Goal: Book appointment/travel/reservation

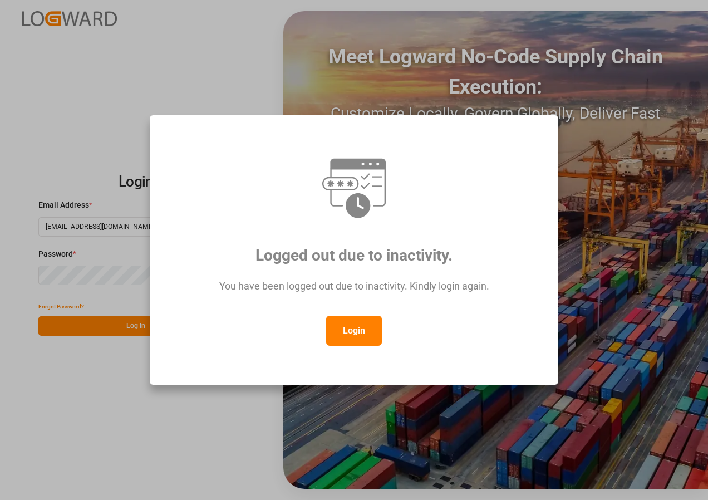
click at [357, 324] on button "Login" at bounding box center [354, 330] width 56 height 30
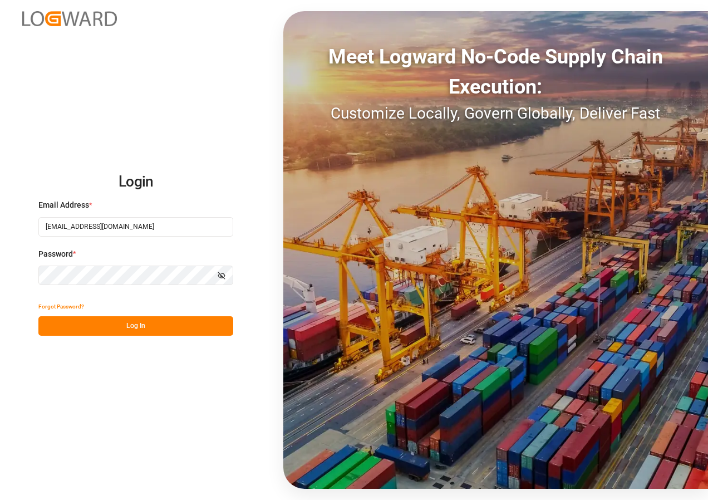
click at [129, 326] on button "Log In" at bounding box center [135, 325] width 195 height 19
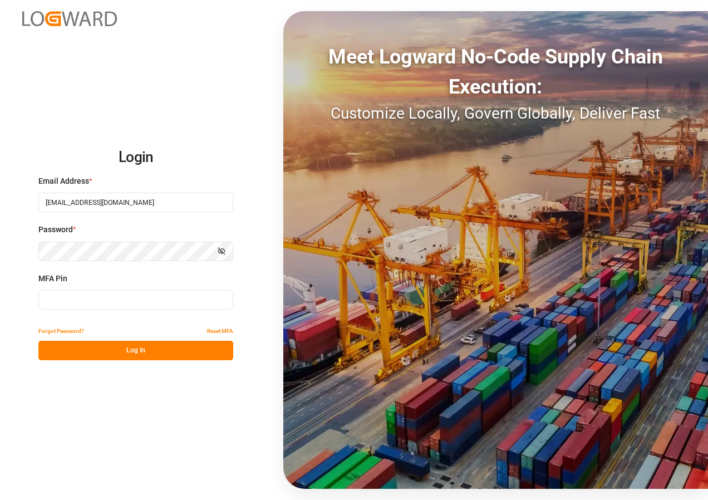
click at [124, 302] on input at bounding box center [135, 299] width 195 height 19
type input "463572"
click at [147, 352] on button "Log In" at bounding box center [135, 349] width 195 height 19
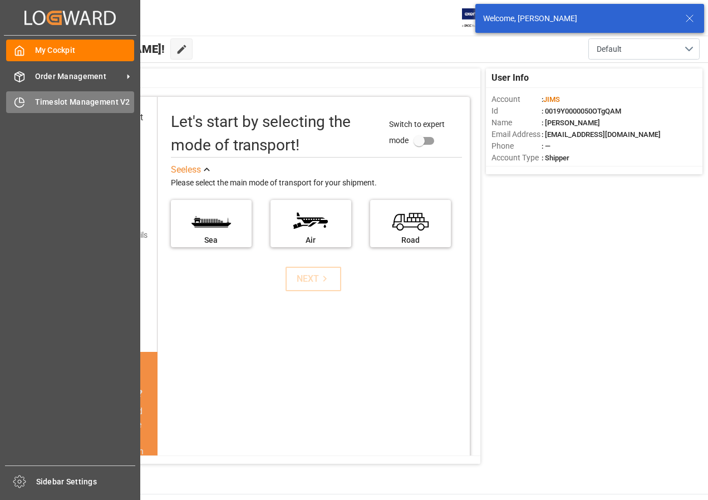
click at [42, 104] on span "Timeslot Management V2" at bounding box center [85, 102] width 100 height 12
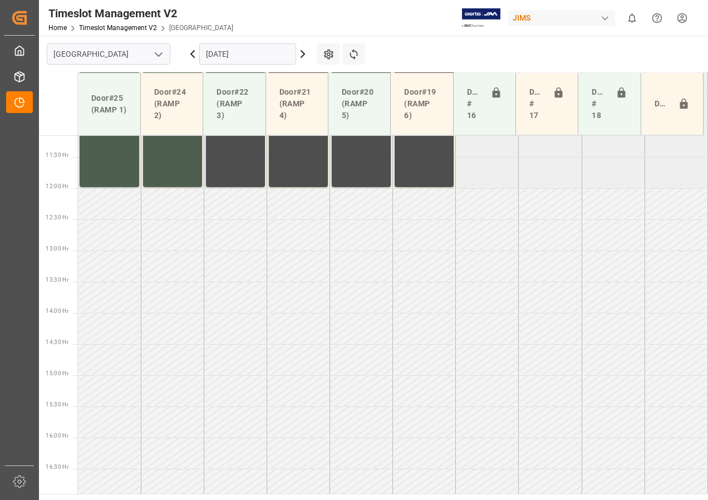
scroll to position [702, 0]
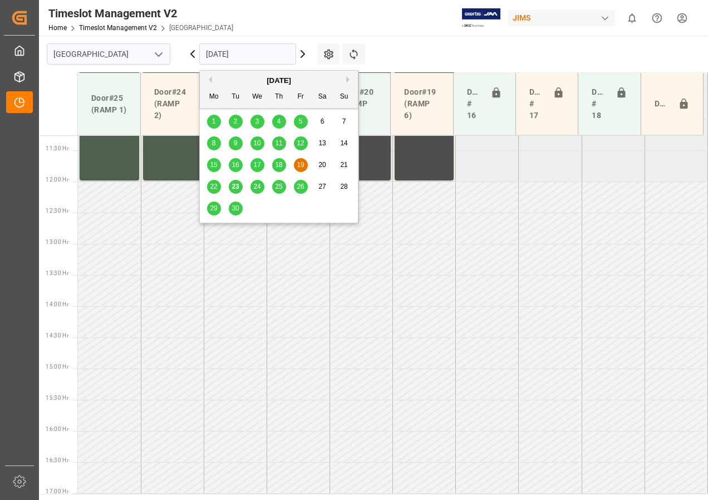
click at [232, 56] on input "[DATE]" at bounding box center [247, 53] width 97 height 21
click at [259, 189] on span "24" at bounding box center [256, 186] width 7 height 8
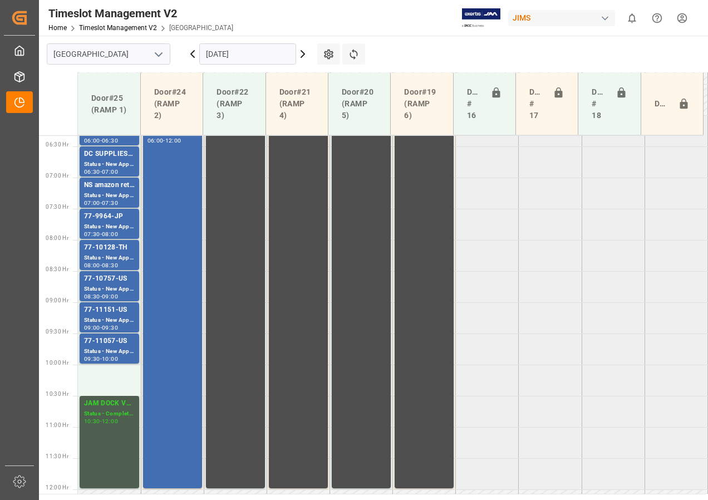
scroll to position [389, 0]
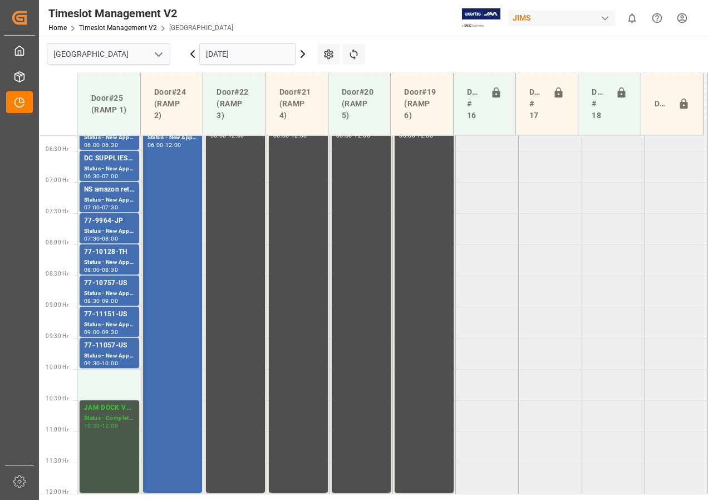
click at [111, 408] on div "JAM DOCK VOLUME CONTROL" at bounding box center [109, 407] width 51 height 11
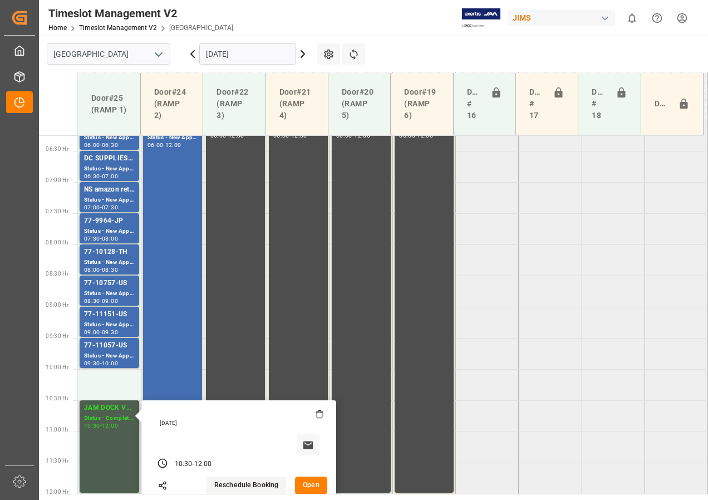
click at [308, 482] on button "Open" at bounding box center [311, 485] width 32 height 18
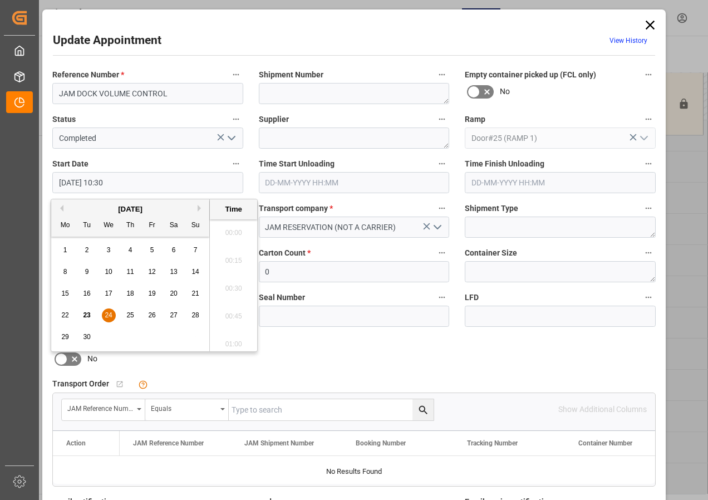
click at [88, 184] on input "[DATE] 10:30" at bounding box center [147, 182] width 191 height 21
click at [106, 314] on span "24" at bounding box center [108, 315] width 7 height 8
click at [228, 226] on li "10:00" at bounding box center [233, 229] width 47 height 28
type input "[DATE] 10:00"
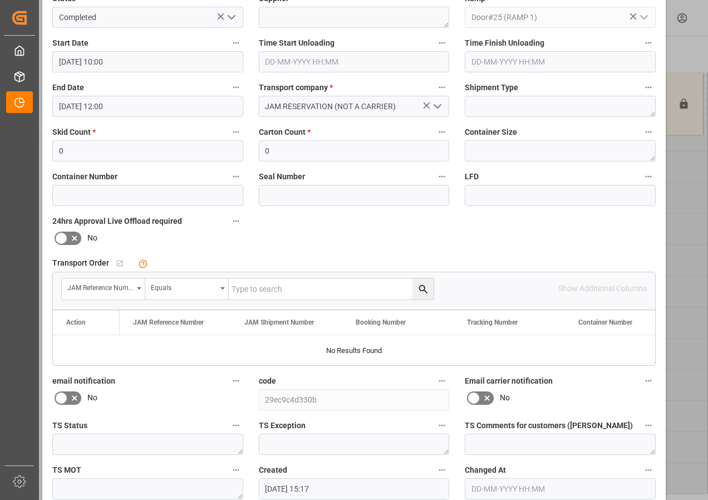
scroll to position [177, 0]
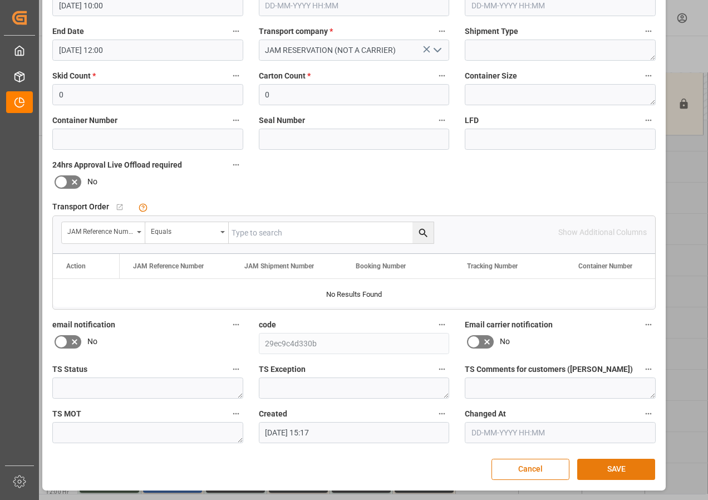
click at [594, 466] on button "SAVE" at bounding box center [616, 468] width 78 height 21
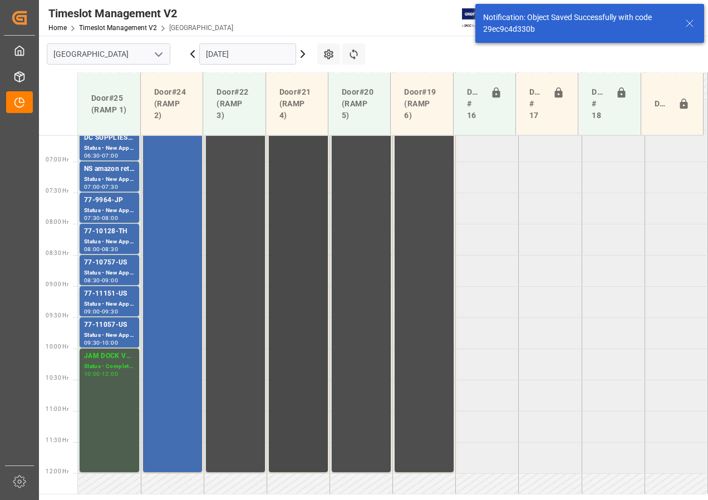
scroll to position [243, 0]
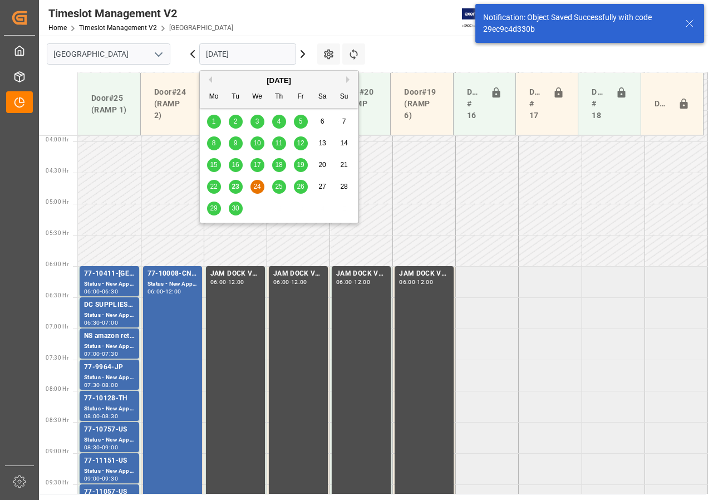
click at [239, 56] on input "[DATE]" at bounding box center [247, 53] width 97 height 21
click at [276, 184] on span "25" at bounding box center [278, 186] width 7 height 8
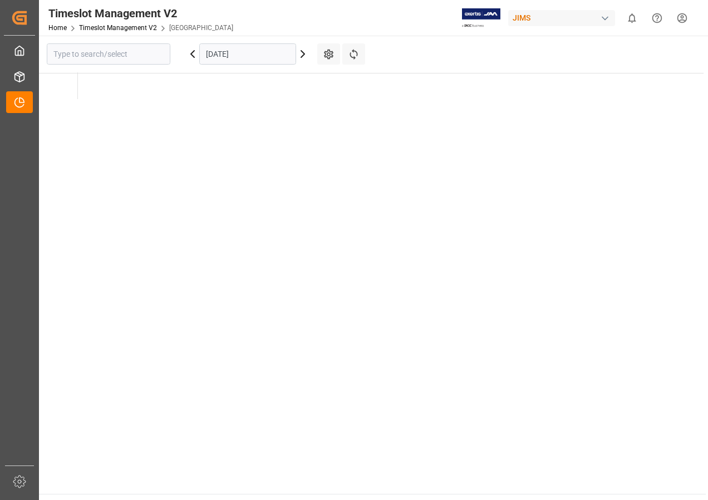
type input "[GEOGRAPHIC_DATA]"
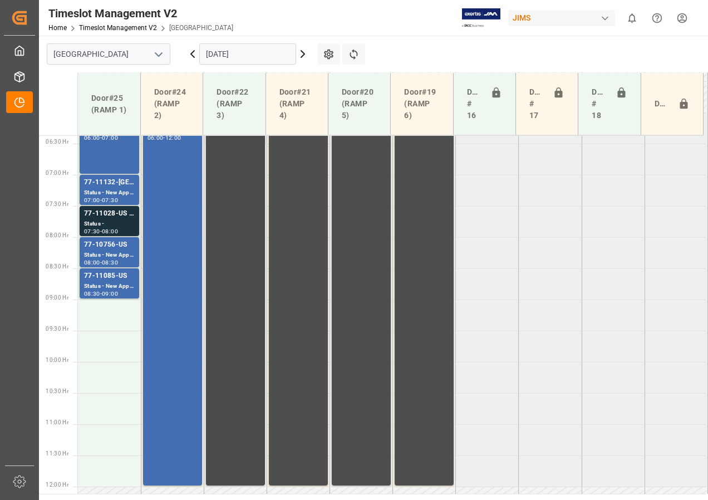
scroll to position [312, 0]
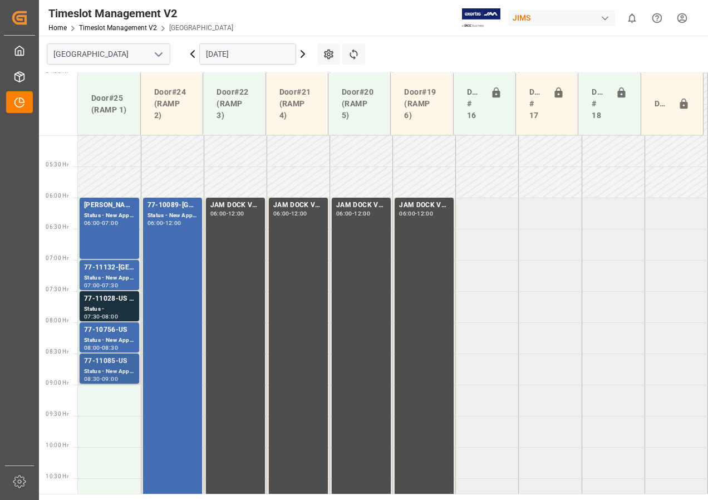
click at [114, 369] on div "Status - New Appointment" at bounding box center [109, 371] width 51 height 9
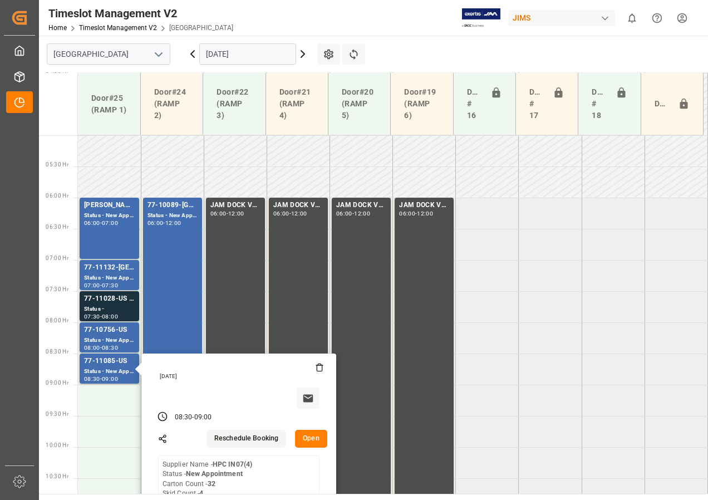
scroll to position [423, 0]
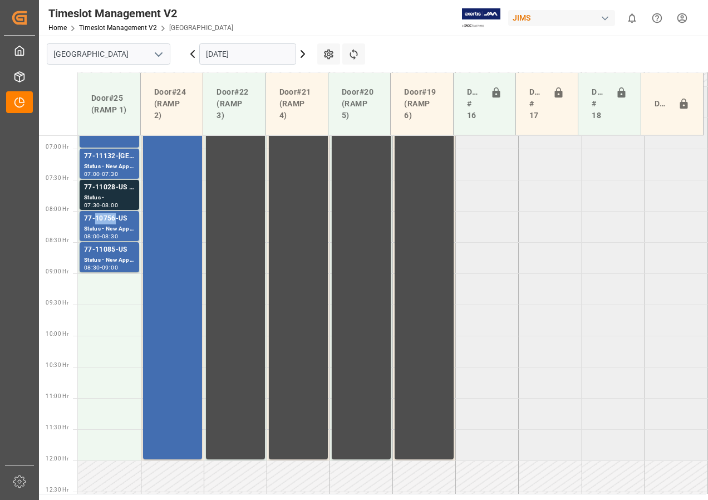
click at [94, 221] on div "77-10756-US" at bounding box center [109, 218] width 51 height 11
click at [101, 190] on div "77-11028-US SHIP#/M" at bounding box center [109, 187] width 51 height 11
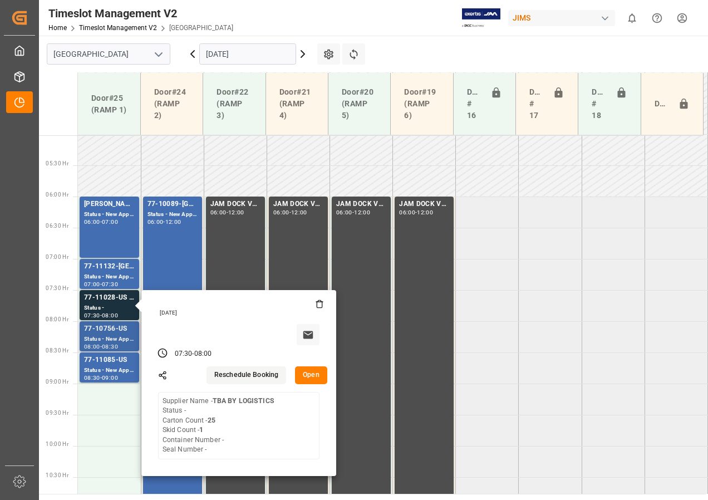
scroll to position [312, 0]
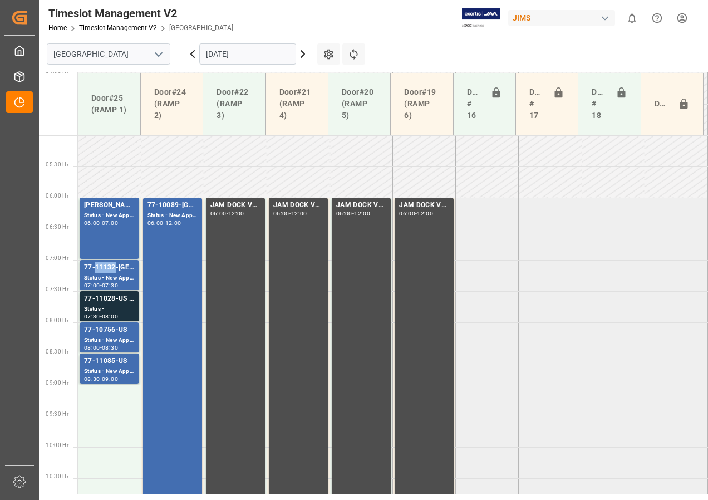
click at [101, 272] on div "77-11132-[GEOGRAPHIC_DATA]" at bounding box center [109, 267] width 51 height 11
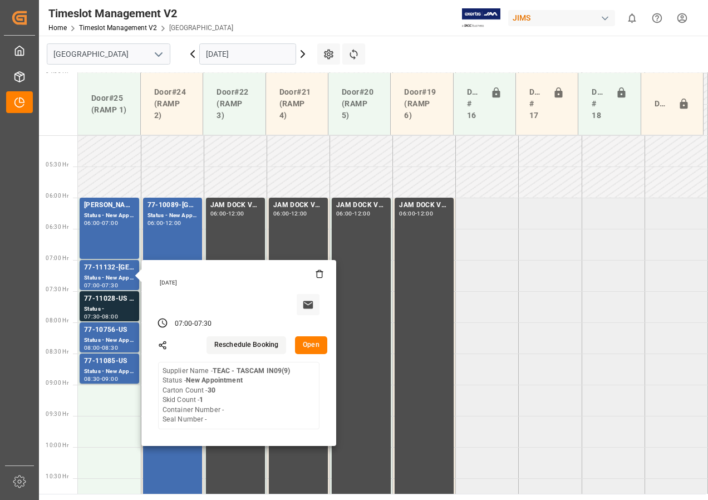
click at [238, 53] on input "[DATE]" at bounding box center [247, 53] width 97 height 21
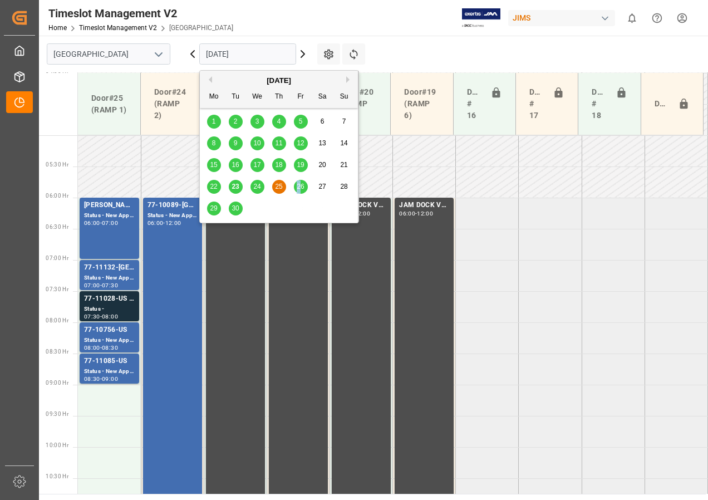
click at [299, 187] on span "26" at bounding box center [300, 186] width 7 height 8
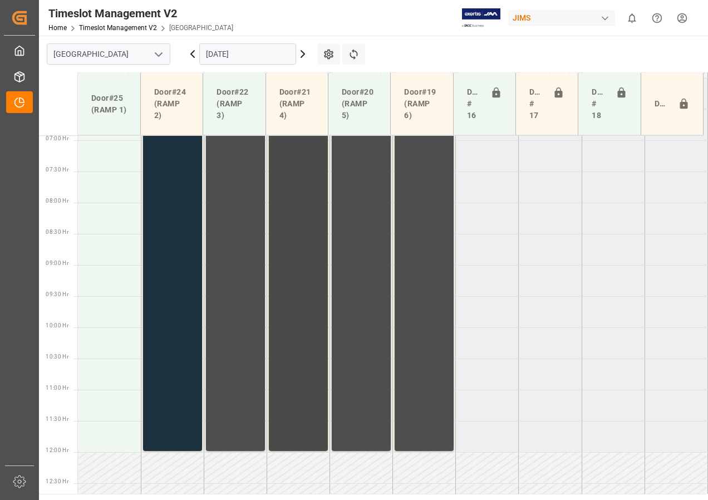
scroll to position [320, 0]
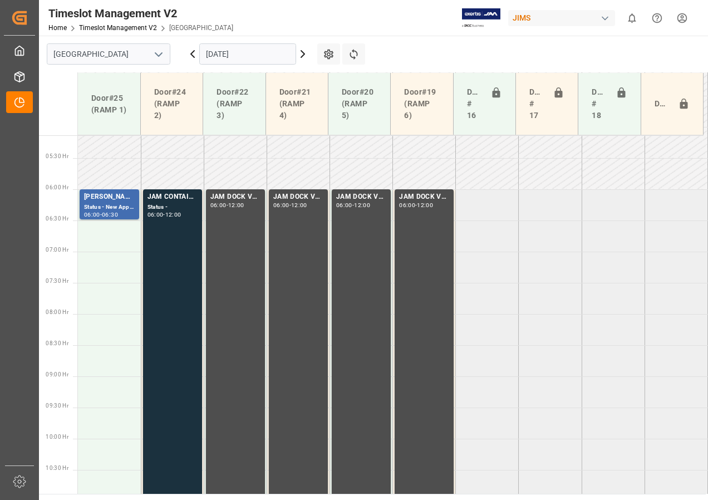
click at [237, 56] on input "[DATE]" at bounding box center [247, 53] width 97 height 21
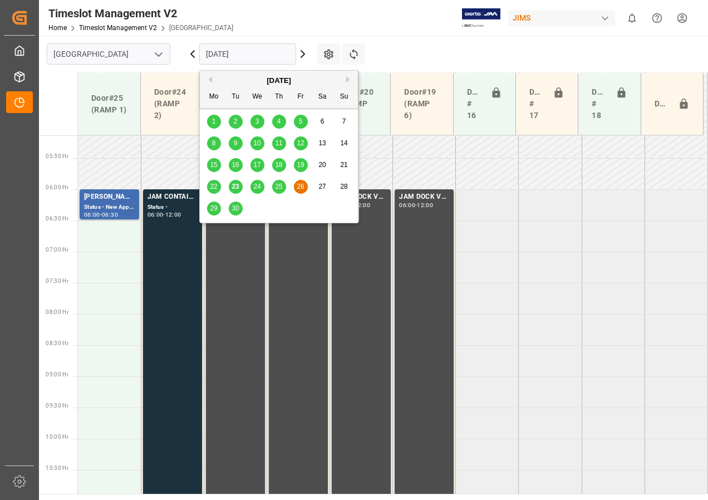
click at [216, 211] on span "29" at bounding box center [213, 208] width 7 height 8
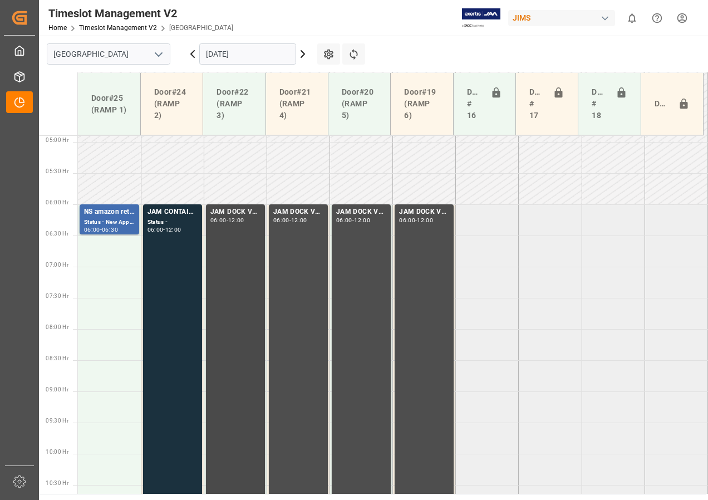
scroll to position [223, 0]
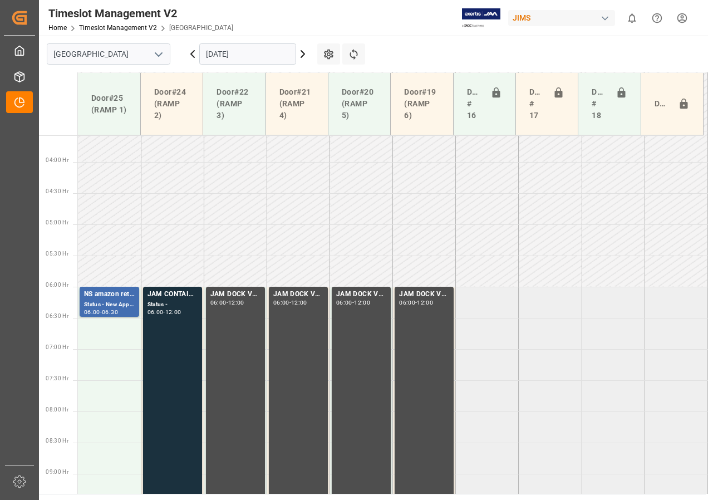
click at [220, 60] on input "[DATE]" at bounding box center [247, 53] width 97 height 21
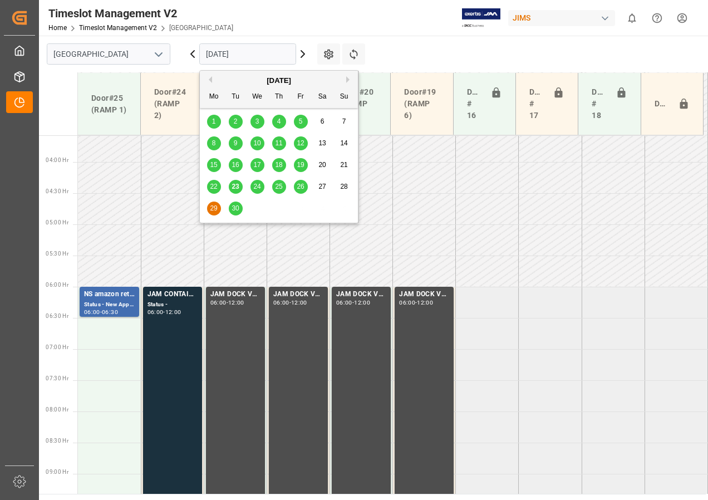
click at [235, 205] on span "30" at bounding box center [234, 208] width 7 height 8
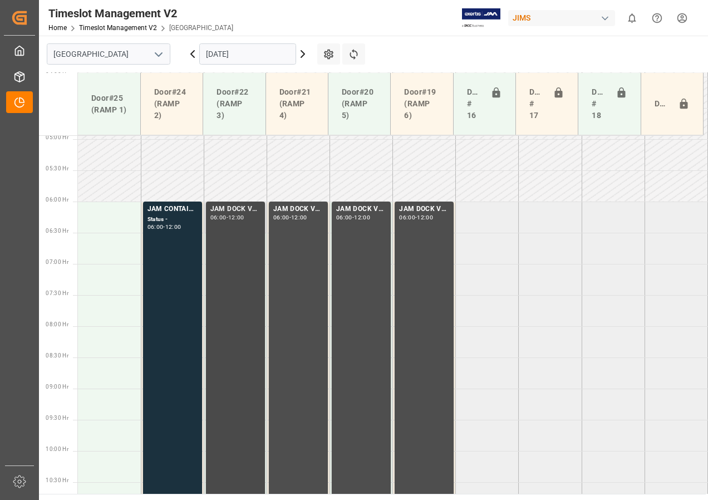
scroll to position [303, 0]
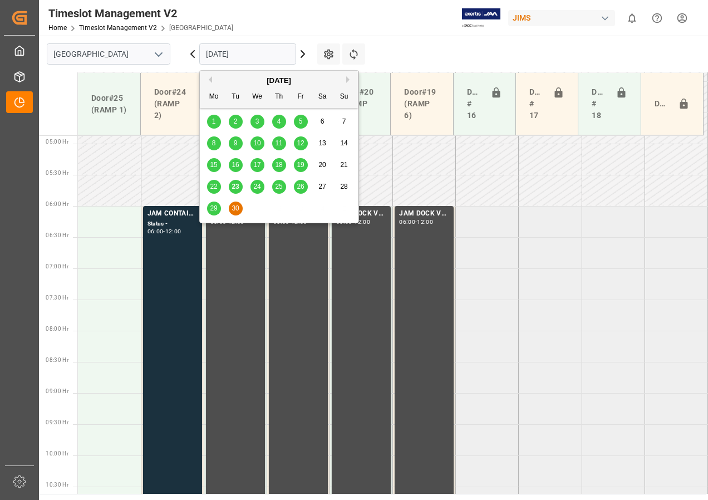
click at [235, 57] on input "[DATE]" at bounding box center [247, 53] width 97 height 21
click at [258, 185] on span "24" at bounding box center [256, 186] width 7 height 8
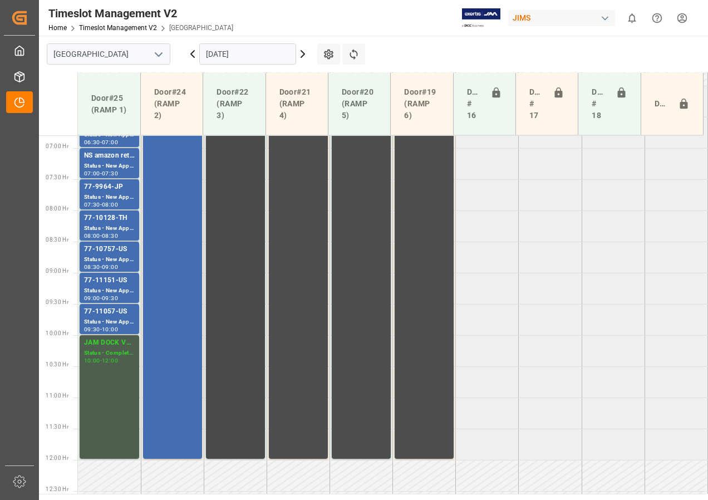
scroll to position [423, 0]
click at [121, 322] on div "Status - New Appointment" at bounding box center [109, 322] width 51 height 9
click at [120, 287] on div "Status - New Appointment" at bounding box center [109, 291] width 51 height 9
click at [116, 259] on div "Status - New Appointment" at bounding box center [109, 259] width 51 height 9
click at [116, 229] on div "Status - New Appointment" at bounding box center [109, 228] width 51 height 9
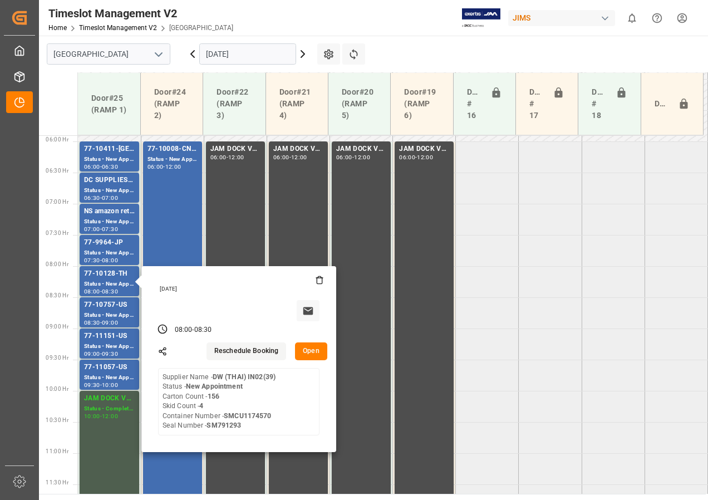
scroll to position [367, 0]
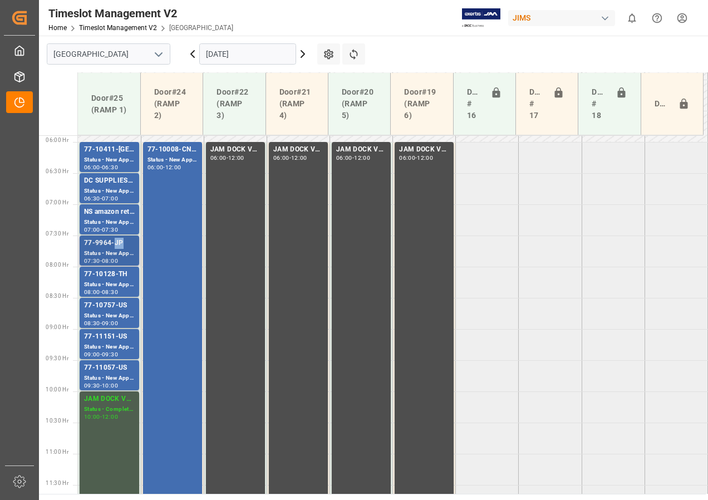
click at [113, 243] on div "77-9964-JP" at bounding box center [109, 243] width 51 height 11
click at [105, 156] on div "Status - New Appointment" at bounding box center [109, 159] width 51 height 9
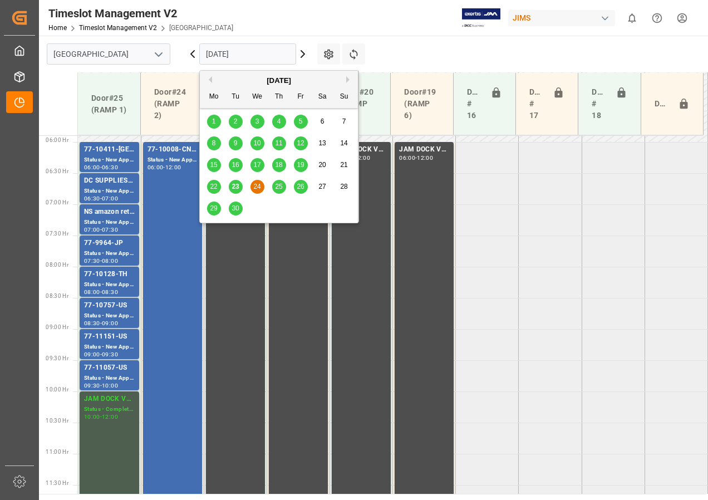
click at [233, 53] on input "[DATE]" at bounding box center [247, 53] width 97 height 21
click at [282, 185] on span "25" at bounding box center [278, 186] width 7 height 8
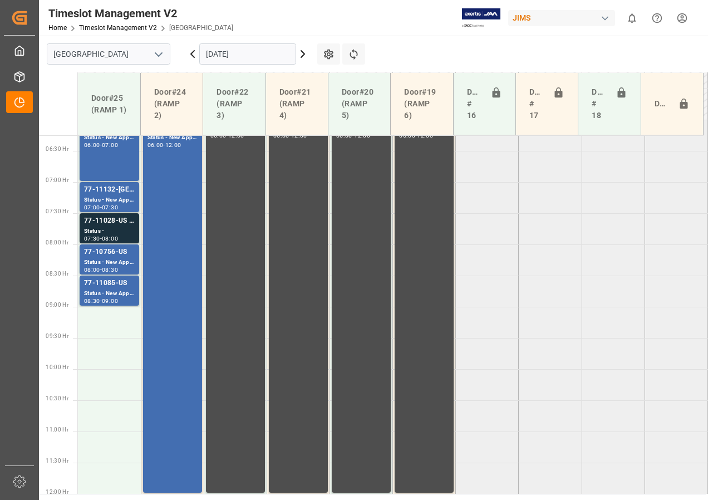
scroll to position [368, 0]
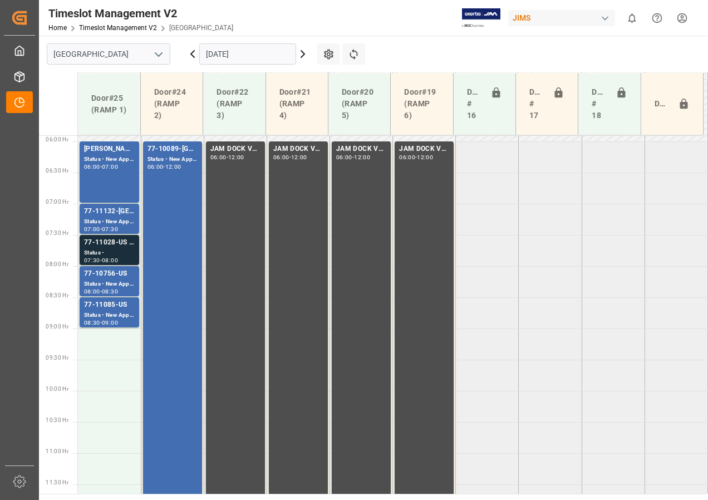
click at [103, 245] on div "77-11028-US SHIP#/M" at bounding box center [109, 242] width 51 height 11
click at [228, 57] on input "[DATE]" at bounding box center [247, 53] width 97 height 21
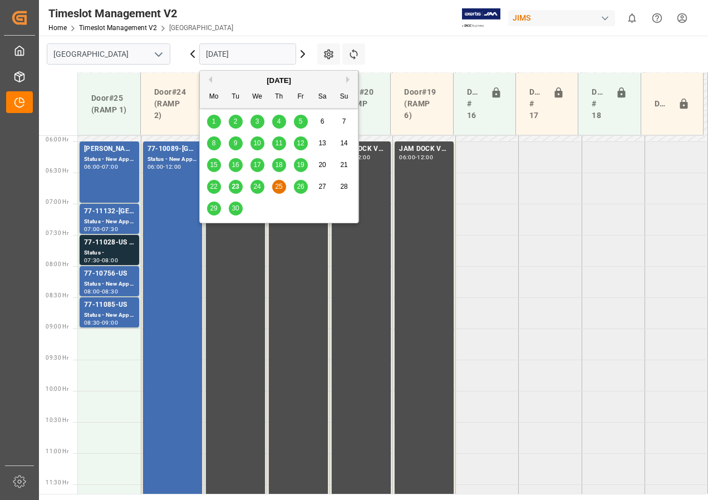
click at [299, 184] on span "26" at bounding box center [300, 186] width 7 height 8
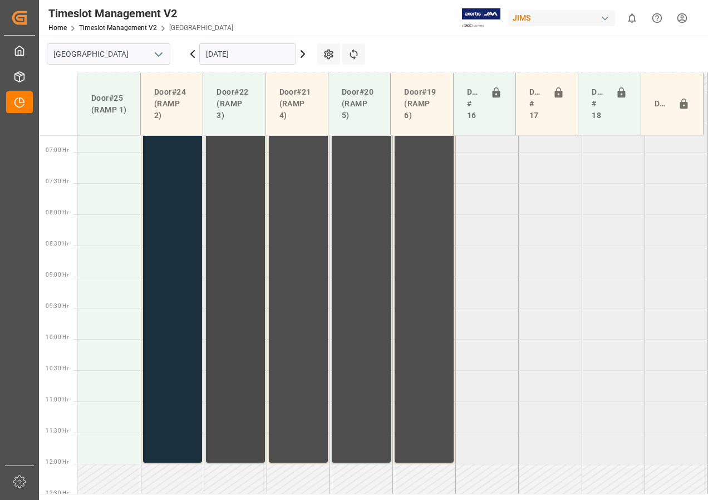
scroll to position [374, 0]
